Goal: Find specific page/section: Find specific page/section

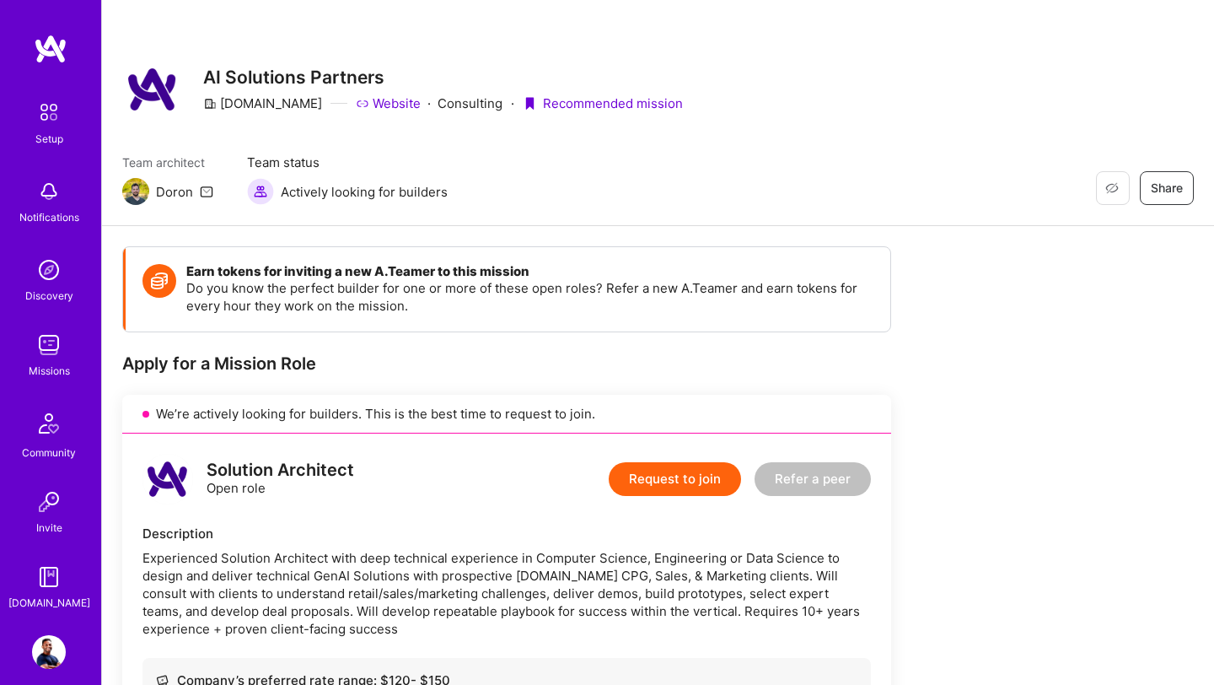
click at [55, 200] on img at bounding box center [49, 192] width 34 height 34
click at [45, 346] on img at bounding box center [49, 345] width 34 height 34
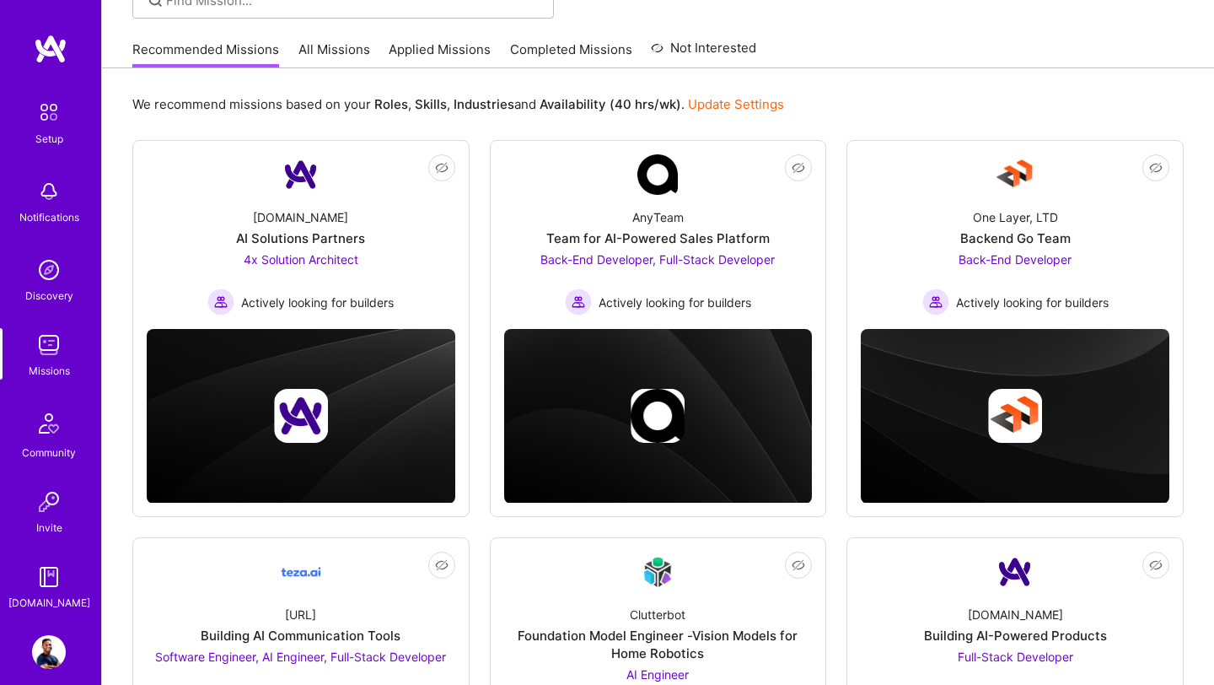
scroll to position [128, 0]
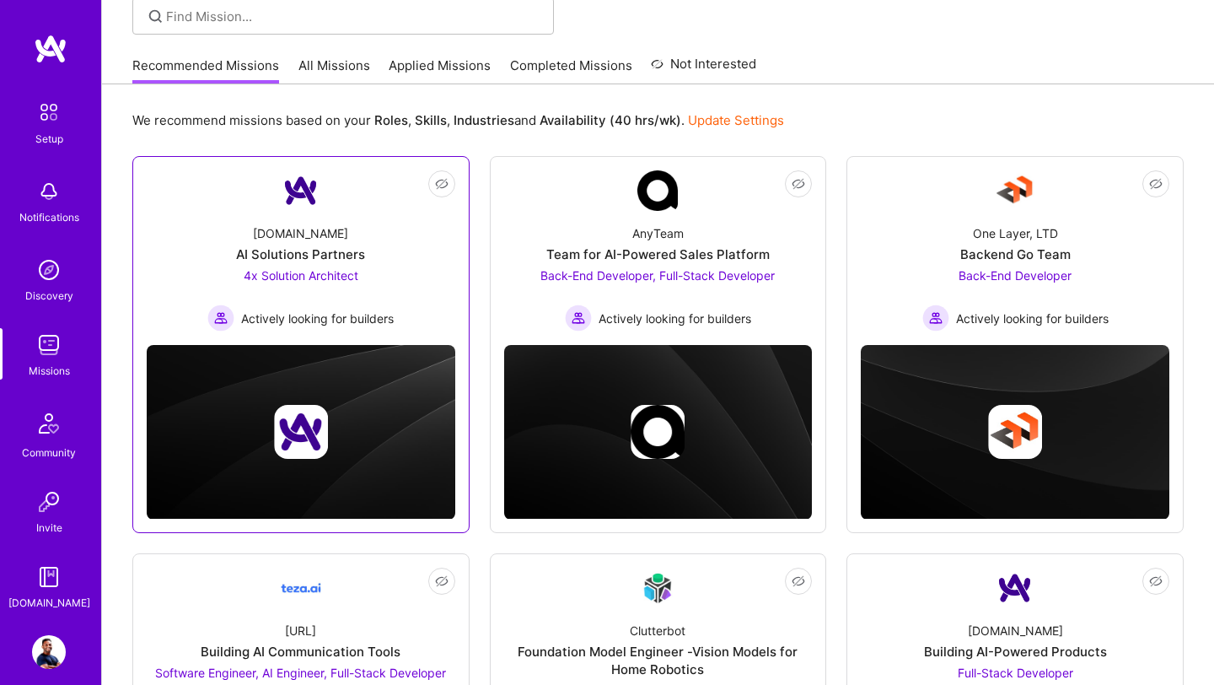
click at [328, 250] on div "AI Solutions Partners" at bounding box center [300, 254] width 129 height 18
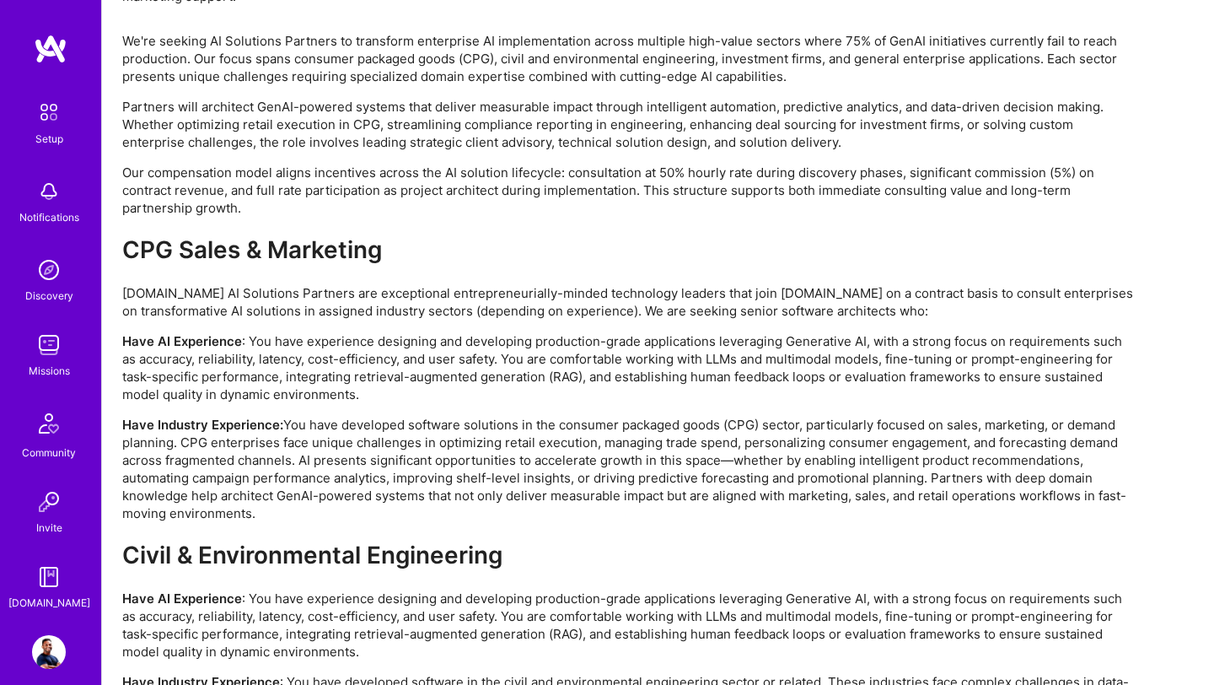
scroll to position [3126, 0]
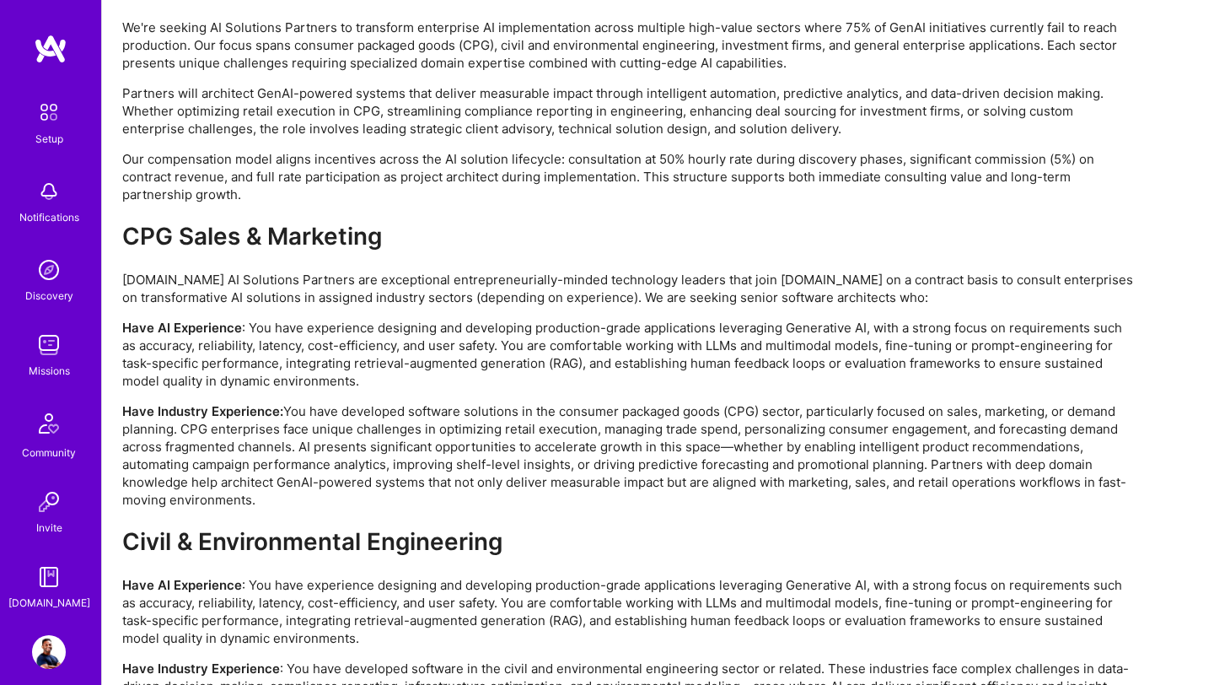
click at [196, 429] on p "Have Industry Experience: You have developed software solutions in the consumer…" at bounding box center [628, 455] width 1012 height 106
